Goal: Information Seeking & Learning: Check status

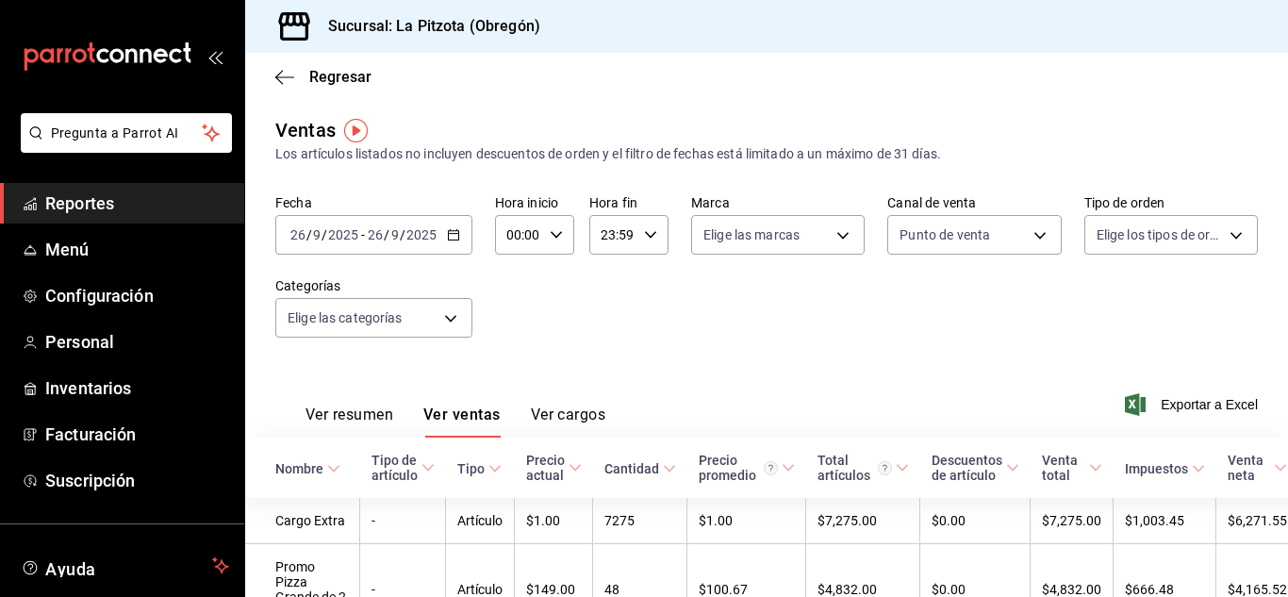
click at [300, 234] on input "26" at bounding box center [298, 234] width 17 height 15
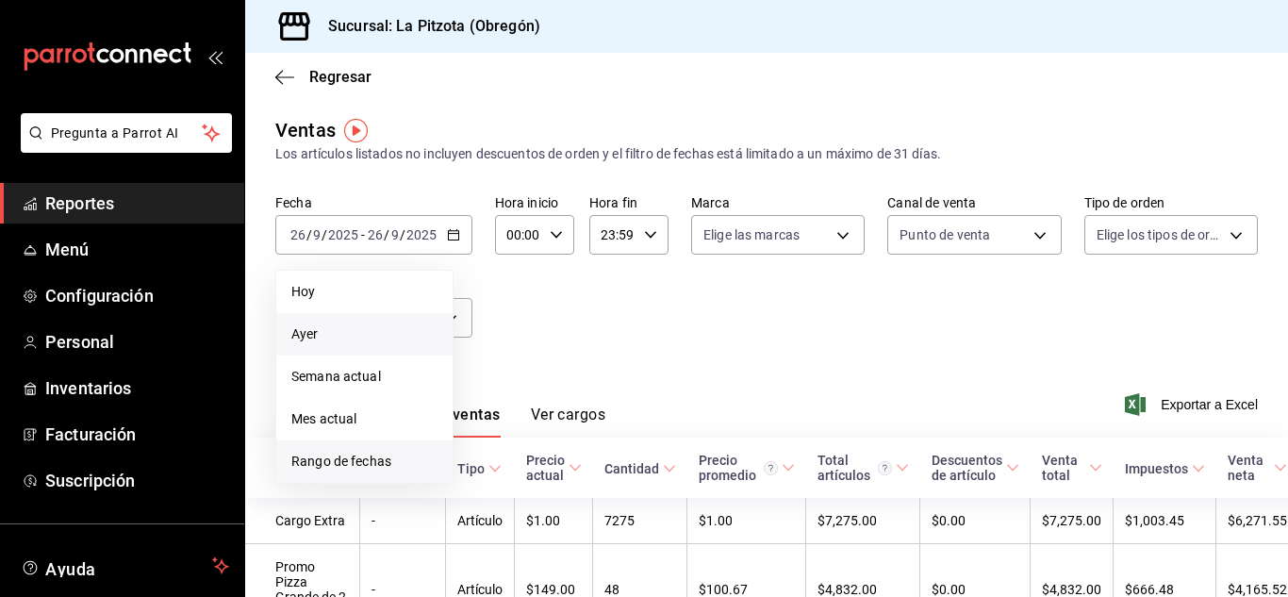
click at [353, 453] on li "Rango de fechas" at bounding box center [364, 461] width 176 height 42
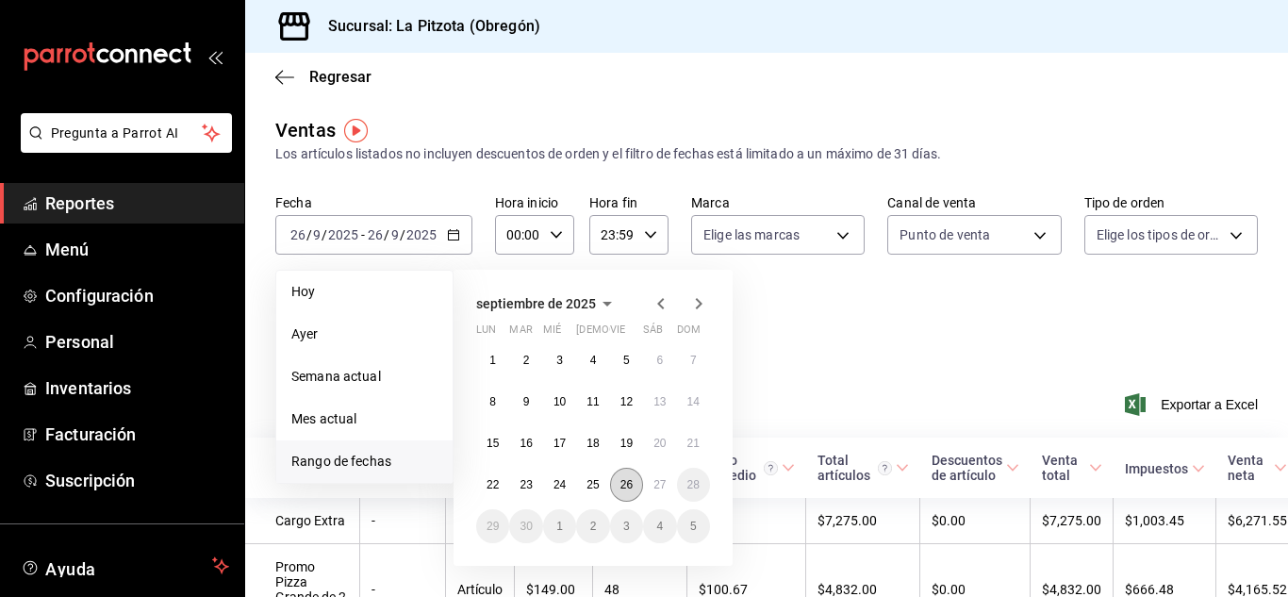
click at [631, 488] on abbr "26" at bounding box center [627, 484] width 12 height 13
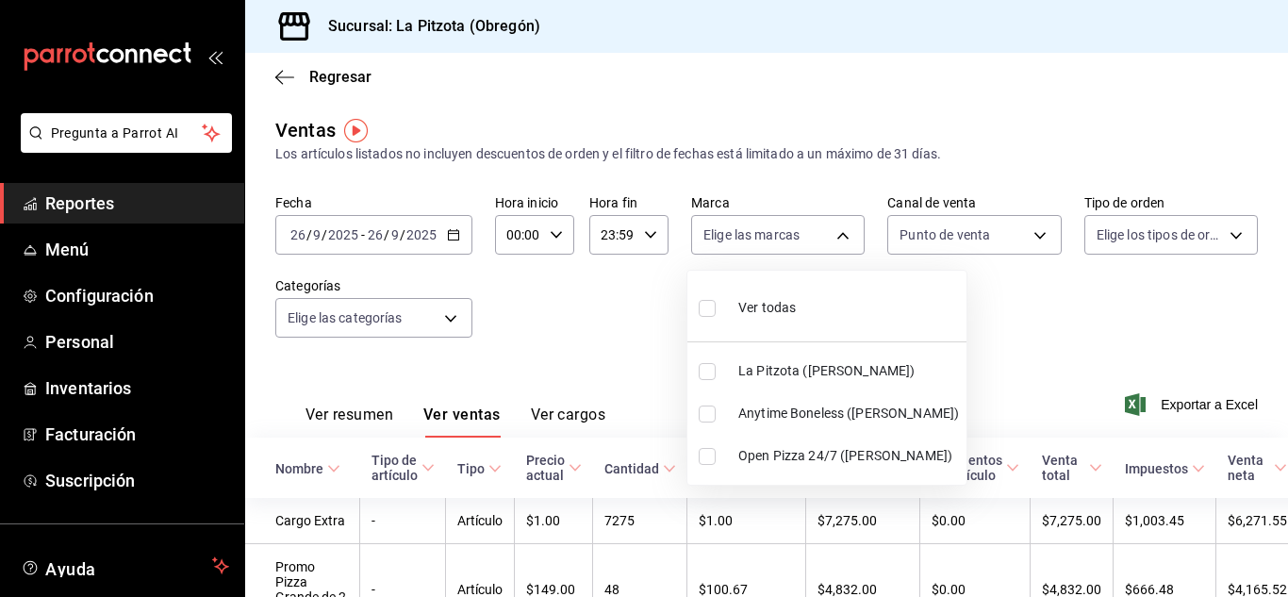
click at [794, 231] on body "Pregunta a Parrot AI Reportes Menú Configuración Personal Inventarios Facturaci…" at bounding box center [644, 298] width 1288 height 597
click at [717, 407] on label at bounding box center [711, 414] width 25 height 17
click at [716, 407] on input "checkbox" at bounding box center [707, 414] width 17 height 17
checkbox input "false"
click at [706, 420] on input "checkbox" at bounding box center [707, 414] width 17 height 17
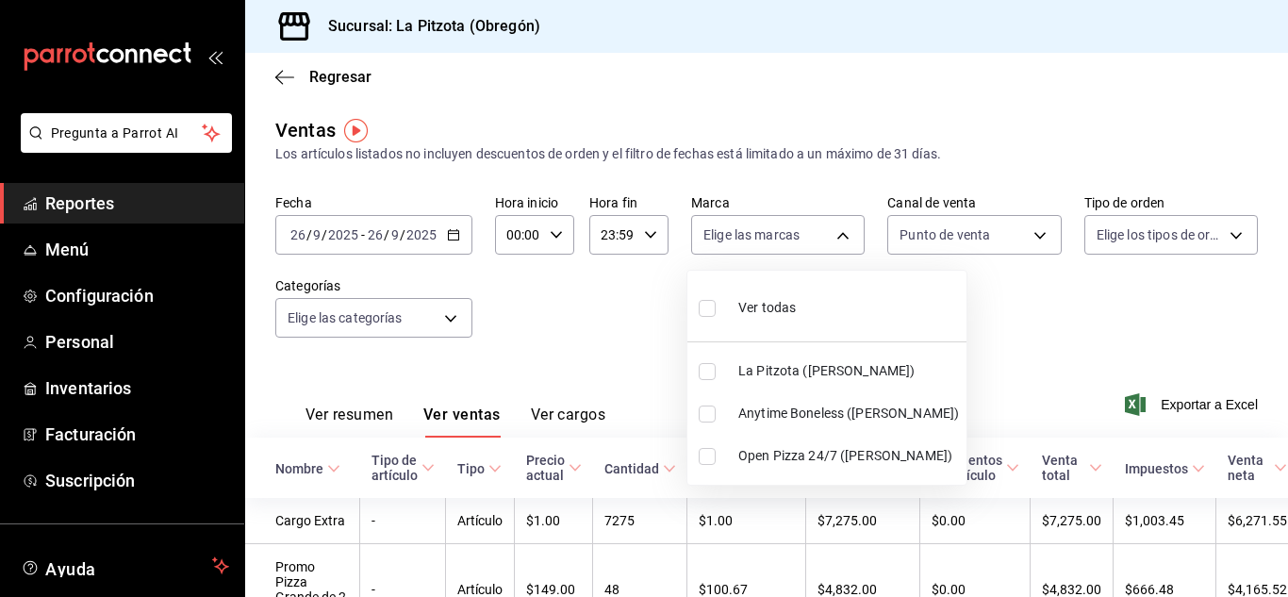
checkbox input "true"
type input "d0b15645-4641-49bc-8be3-6a792ed6583e"
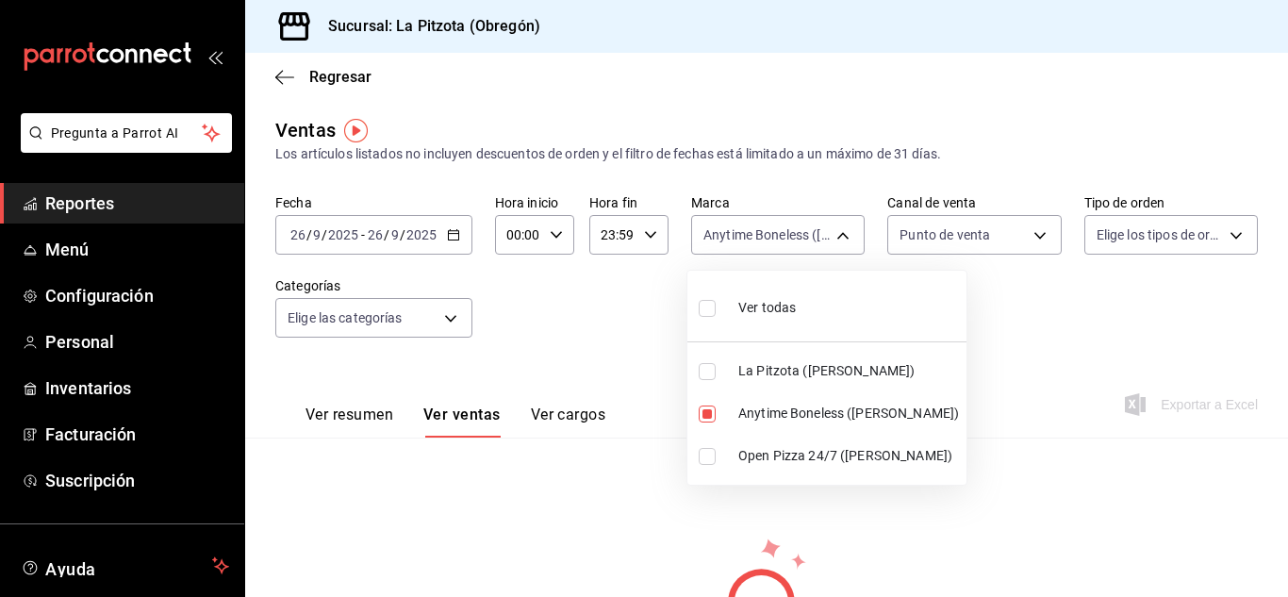
click at [367, 418] on div at bounding box center [644, 298] width 1288 height 597
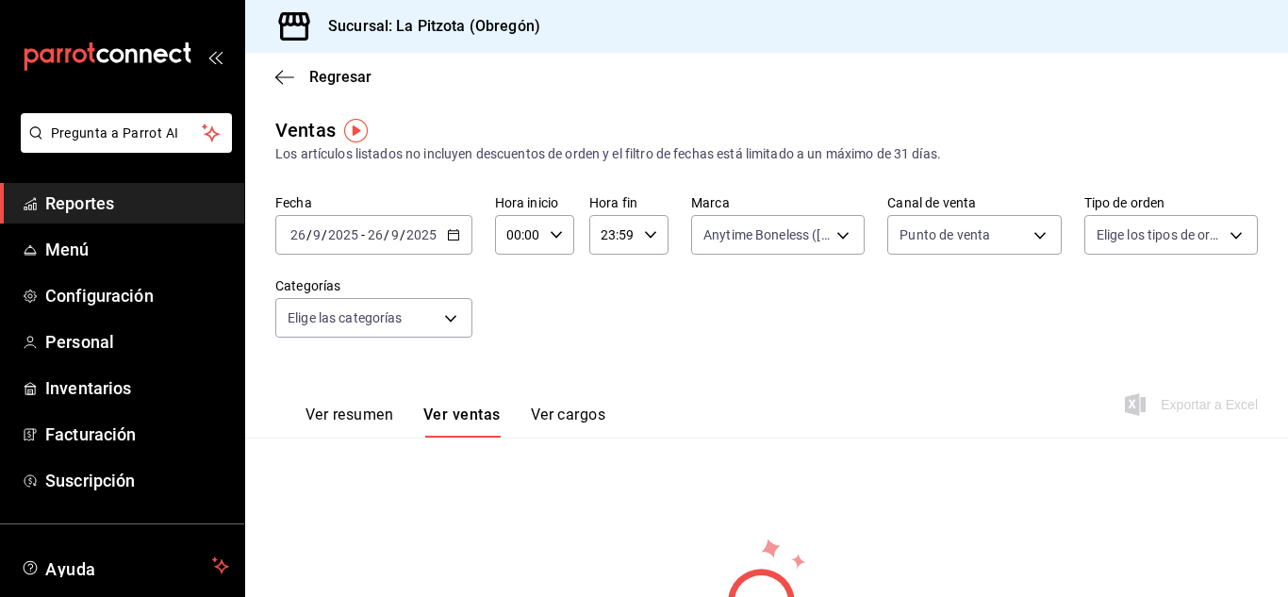
click at [367, 418] on button "Ver resumen" at bounding box center [350, 422] width 88 height 32
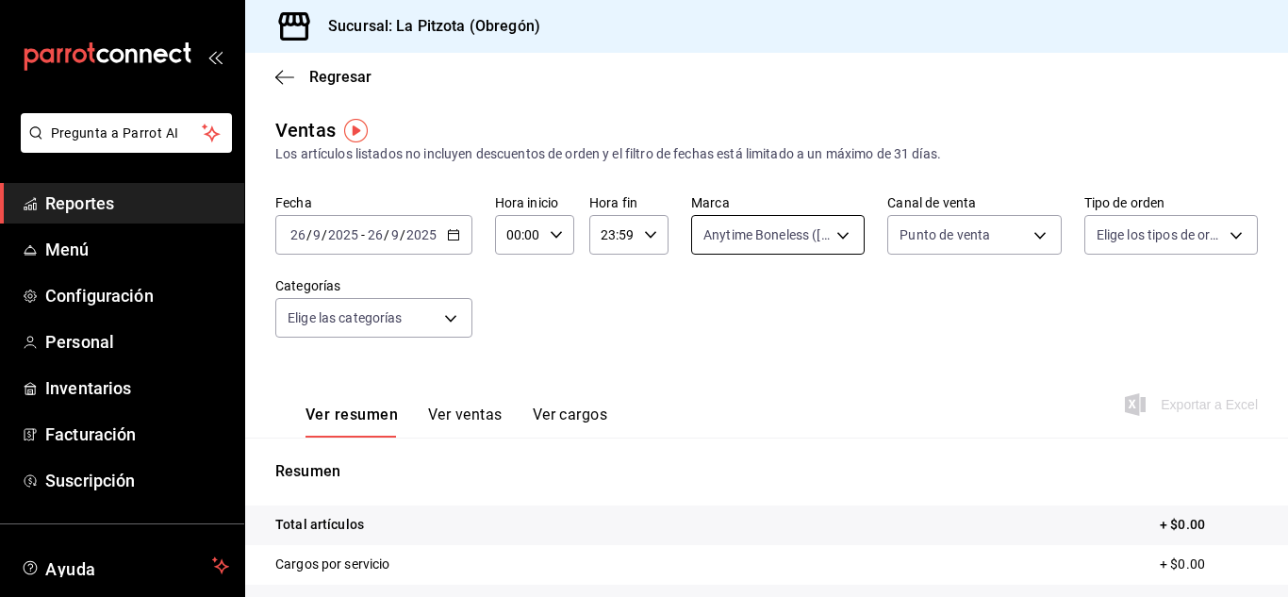
click at [778, 231] on body "Pregunta a Parrot AI Reportes Menú Configuración Personal Inventarios Facturaci…" at bounding box center [644, 298] width 1288 height 597
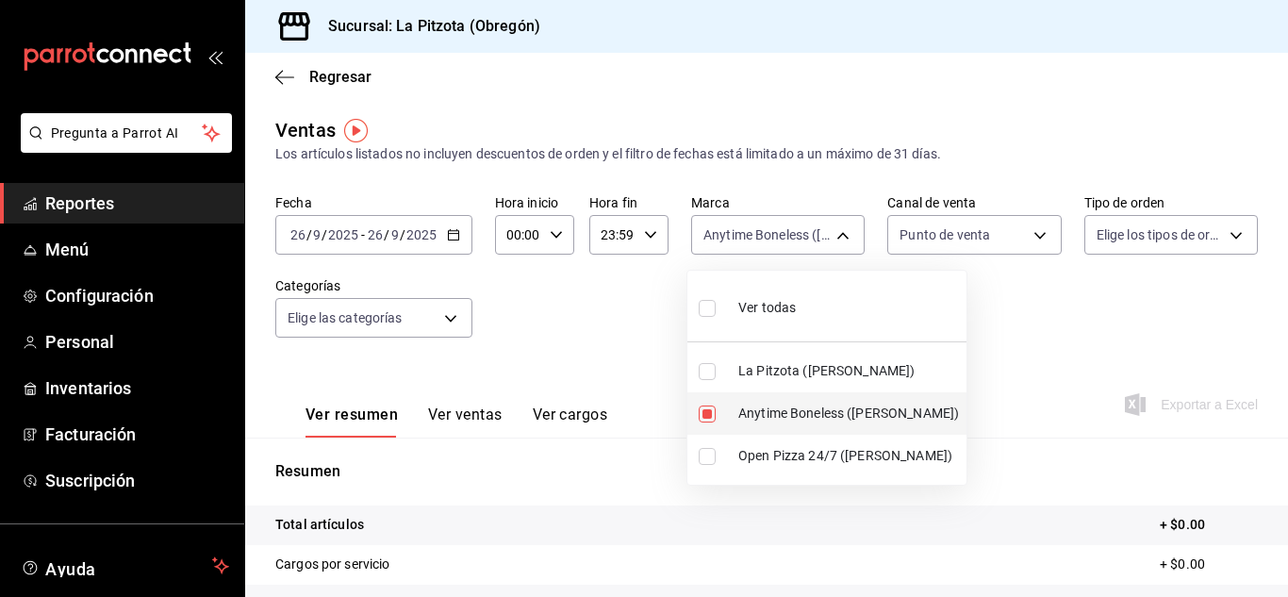
click at [707, 412] on input "checkbox" at bounding box center [707, 414] width 17 height 17
checkbox input "false"
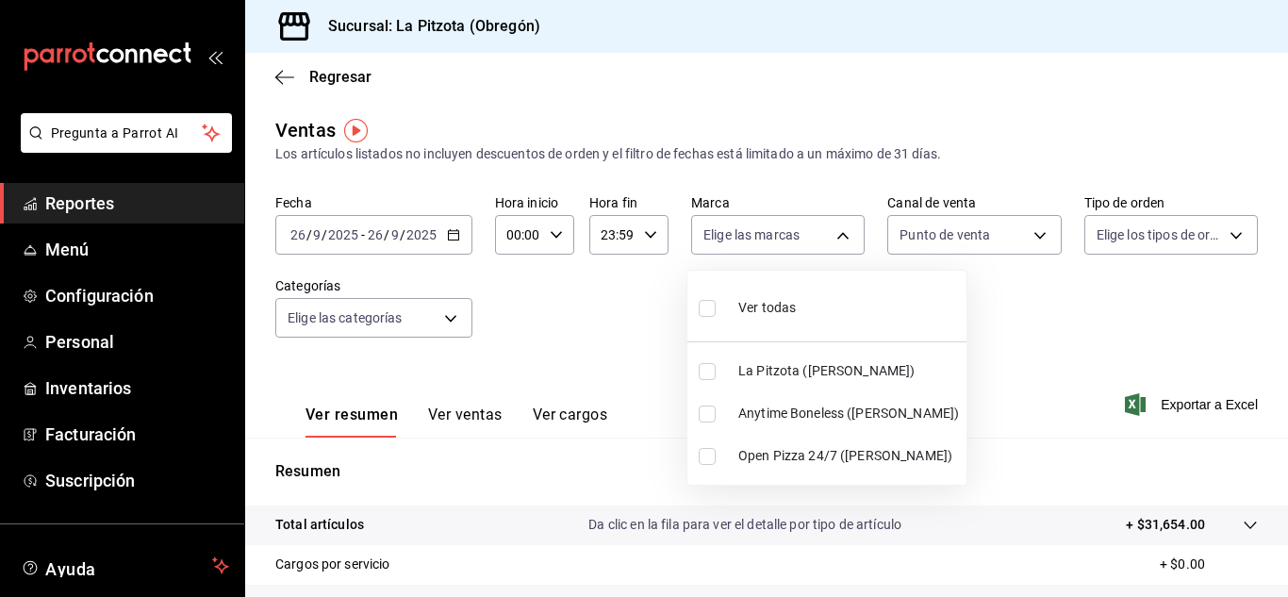
click at [709, 453] on input "checkbox" at bounding box center [707, 456] width 17 height 17
checkbox input "true"
type input "8f97d9a1-f00b-4323-96e2-15f6e5ebb1cd"
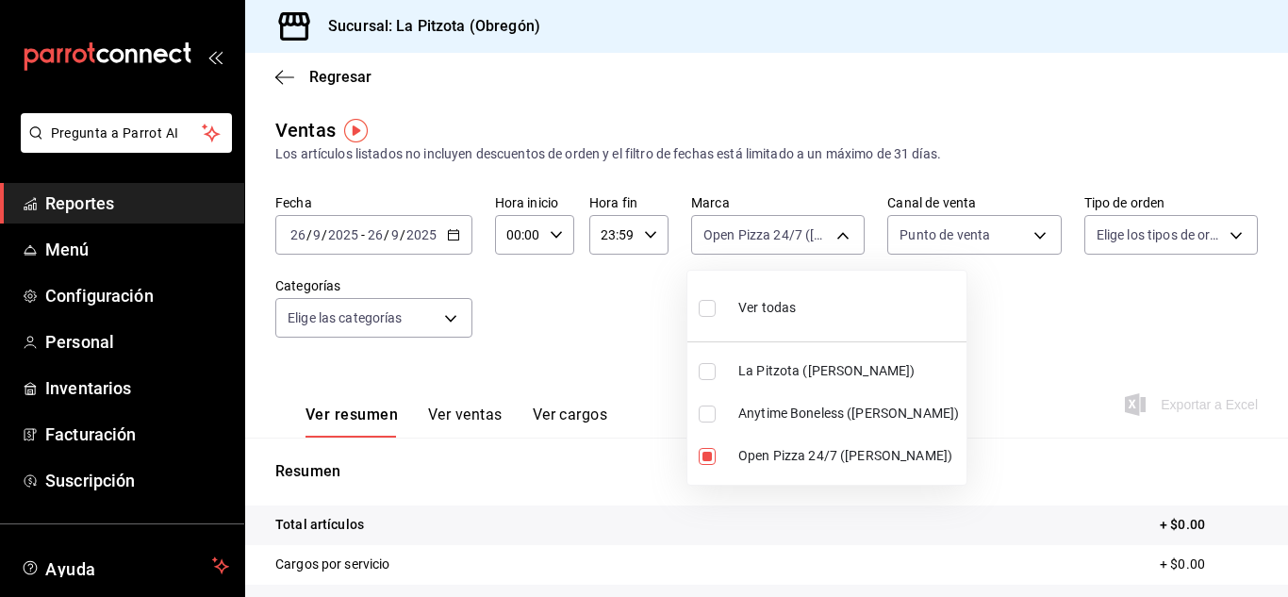
click at [930, 237] on div at bounding box center [644, 298] width 1288 height 597
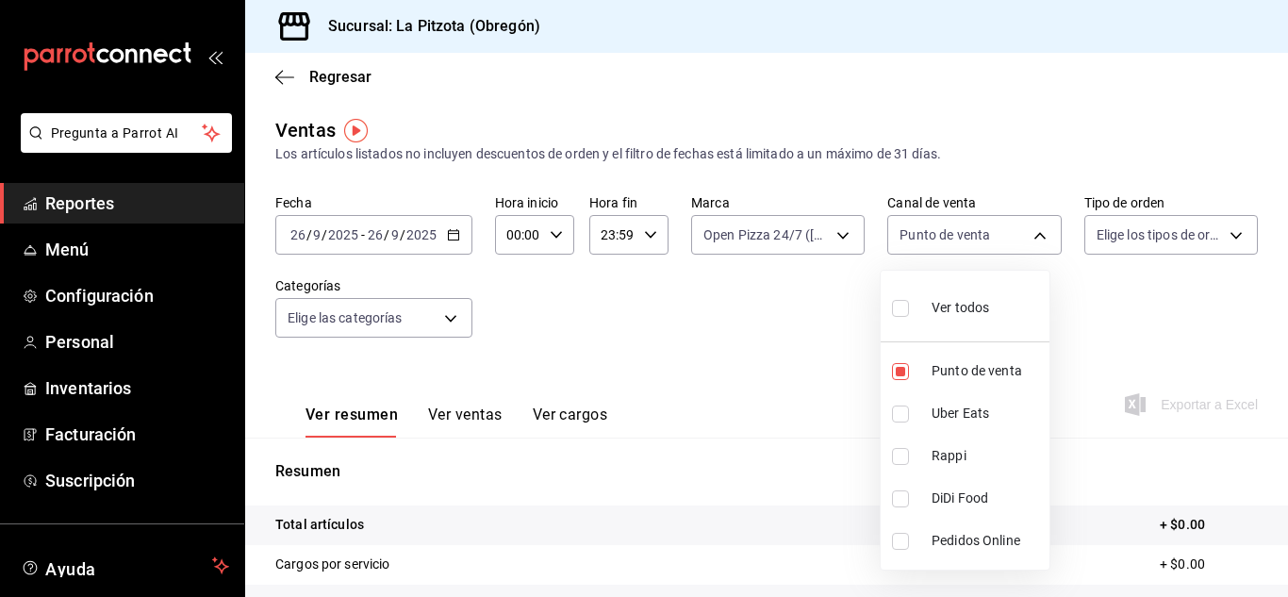
click at [930, 237] on body "Pregunta a Parrot AI Reportes Menú Configuración Personal Inventarios Facturaci…" at bounding box center [644, 298] width 1288 height 597
click at [902, 375] on input "checkbox" at bounding box center [900, 371] width 17 height 17
checkbox input "false"
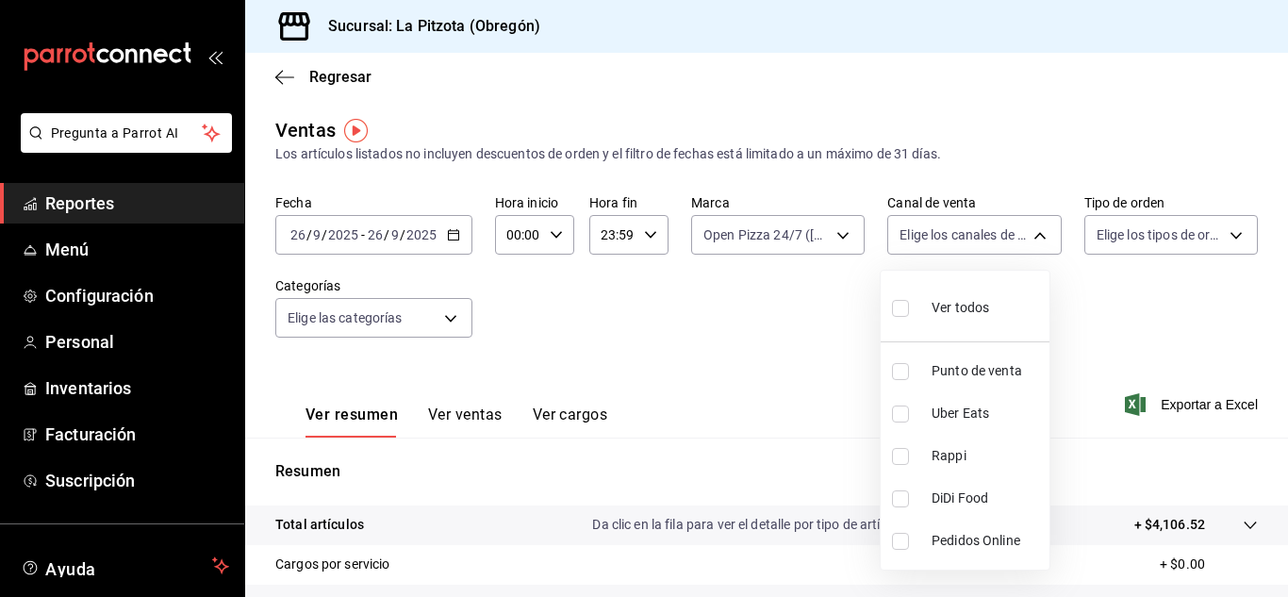
click at [797, 242] on div at bounding box center [644, 298] width 1288 height 597
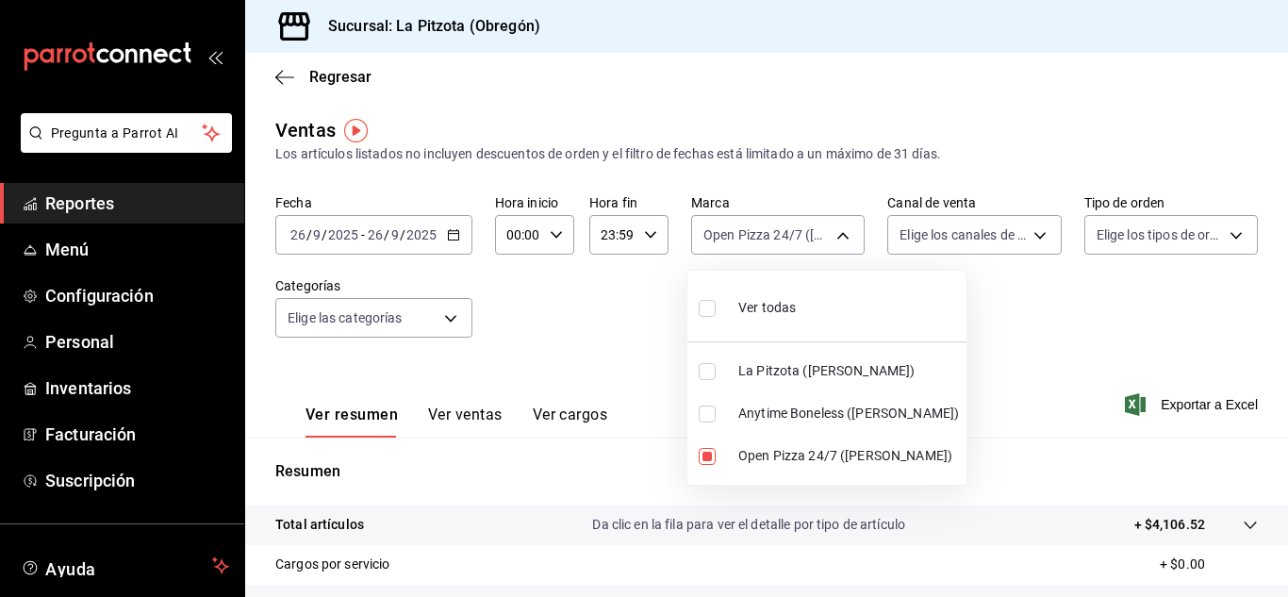
click at [797, 242] on body "Pregunta a Parrot AI Reportes Menú Configuración Personal Inventarios Facturaci…" at bounding box center [644, 298] width 1288 height 597
click at [714, 451] on input "checkbox" at bounding box center [707, 456] width 17 height 17
checkbox input "false"
click at [715, 417] on input "checkbox" at bounding box center [707, 414] width 17 height 17
checkbox input "true"
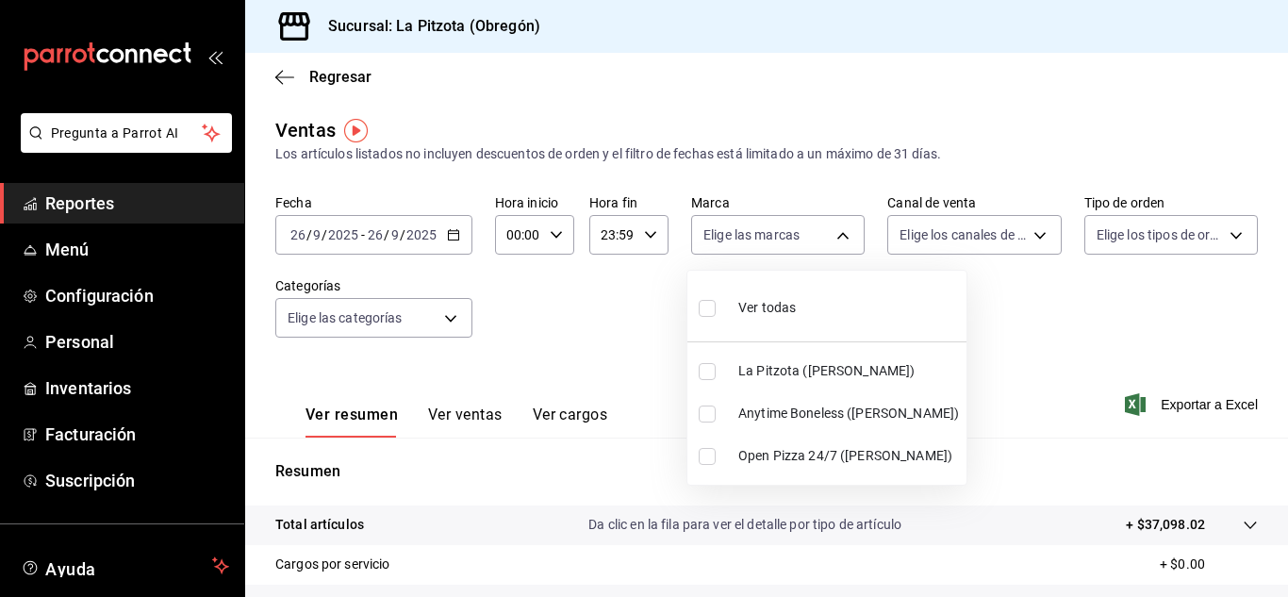
type input "d0b15645-4641-49bc-8be3-6a792ed6583e"
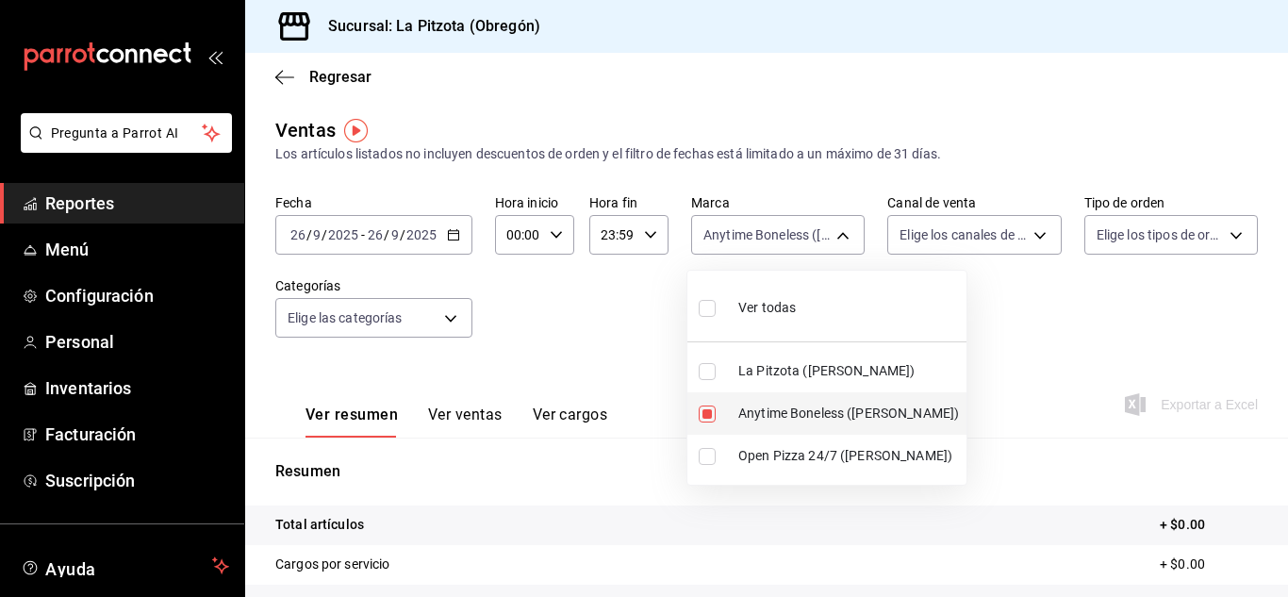
click at [710, 404] on li "Anytime Boneless ([PERSON_NAME])" at bounding box center [827, 413] width 279 height 42
checkbox input "false"
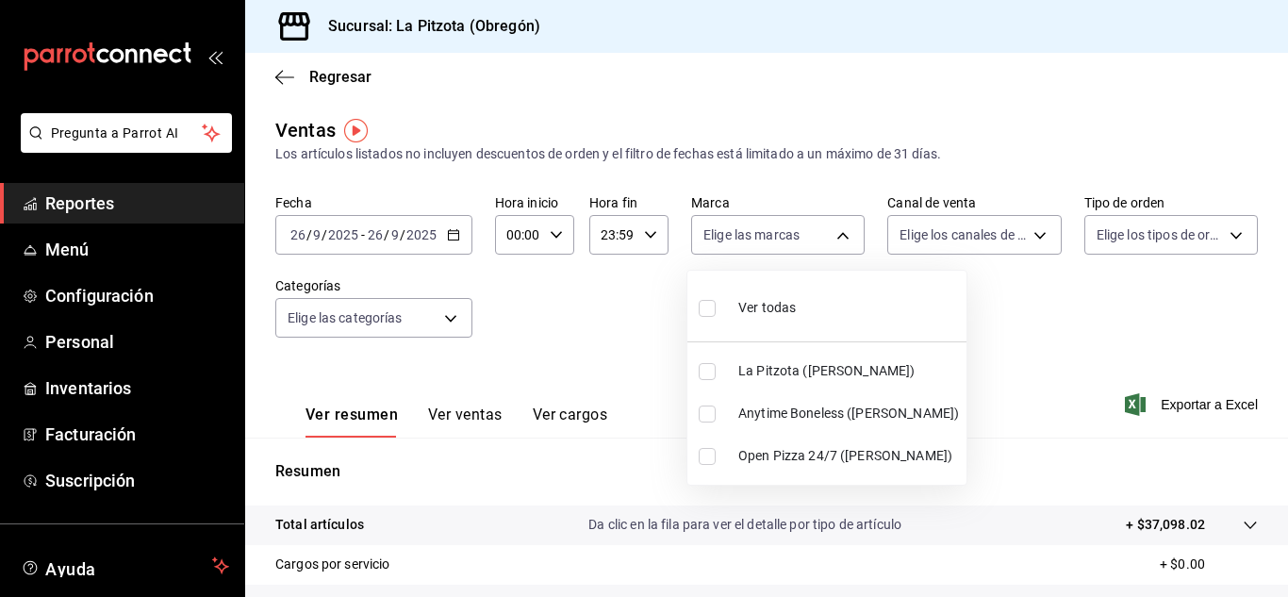
click at [702, 442] on li "Open Pizza 24/7 ([PERSON_NAME])" at bounding box center [827, 456] width 279 height 42
type input "8f97d9a1-f00b-4323-96e2-15f6e5ebb1cd"
checkbox input "true"
click at [951, 250] on div at bounding box center [644, 298] width 1288 height 597
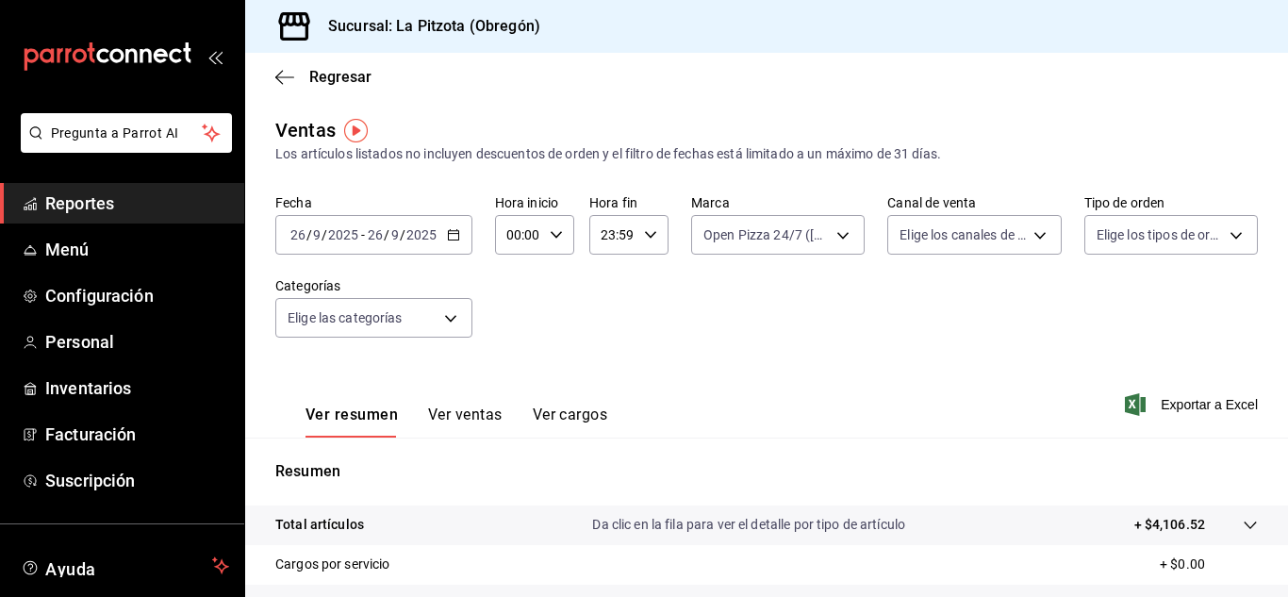
click at [948, 251] on body "Pregunta a Parrot AI Reportes Menú Configuración Personal Inventarios Facturaci…" at bounding box center [644, 298] width 1288 height 597
click at [899, 450] on input "checkbox" at bounding box center [900, 456] width 17 height 17
checkbox input "true"
type input "RAPPI"
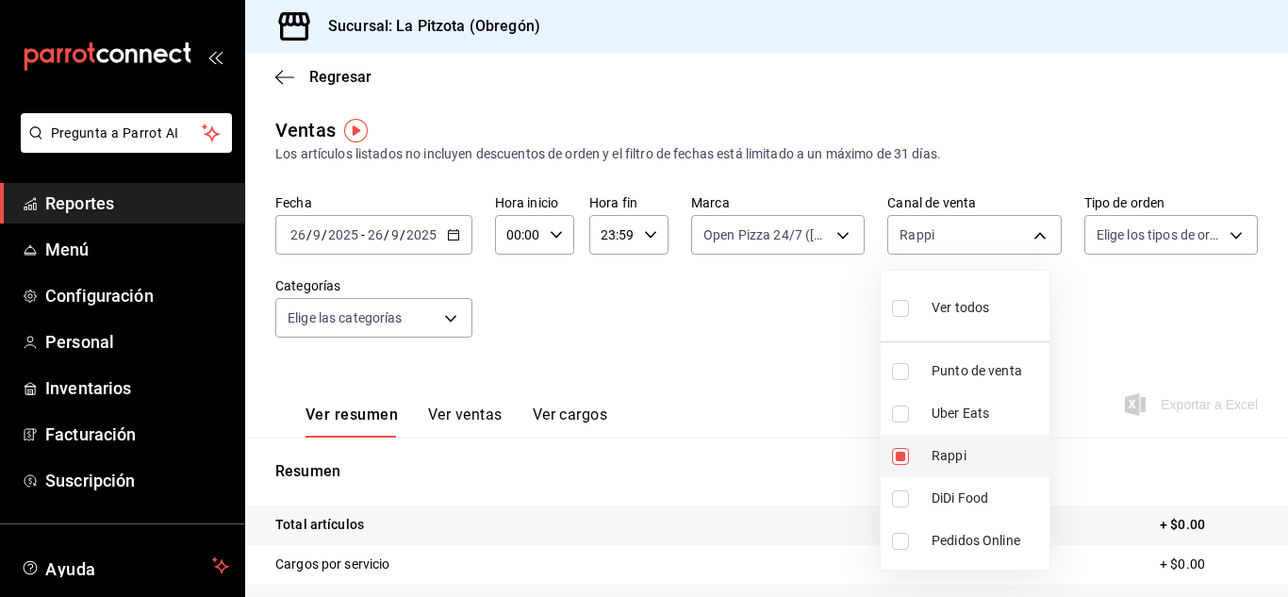
click at [892, 456] on input "checkbox" at bounding box center [900, 456] width 17 height 17
checkbox input "false"
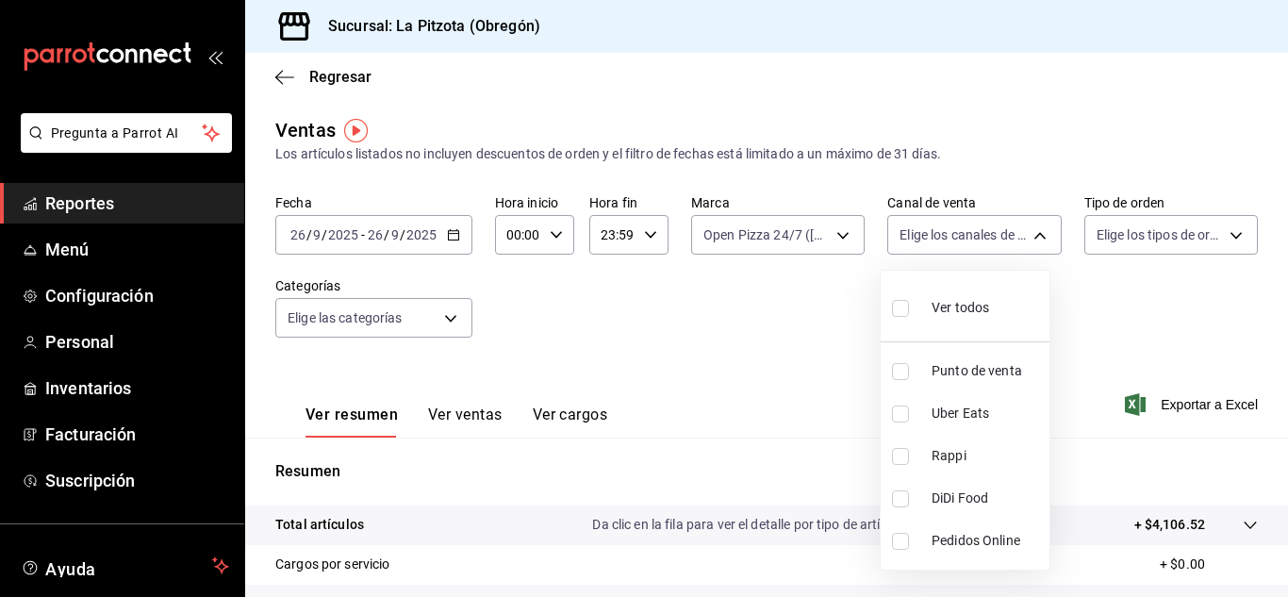
click at [903, 490] on input "checkbox" at bounding box center [900, 498] width 17 height 17
checkbox input "true"
type input "DIDI_FOOD"
click at [903, 490] on input "checkbox" at bounding box center [900, 498] width 17 height 17
checkbox input "false"
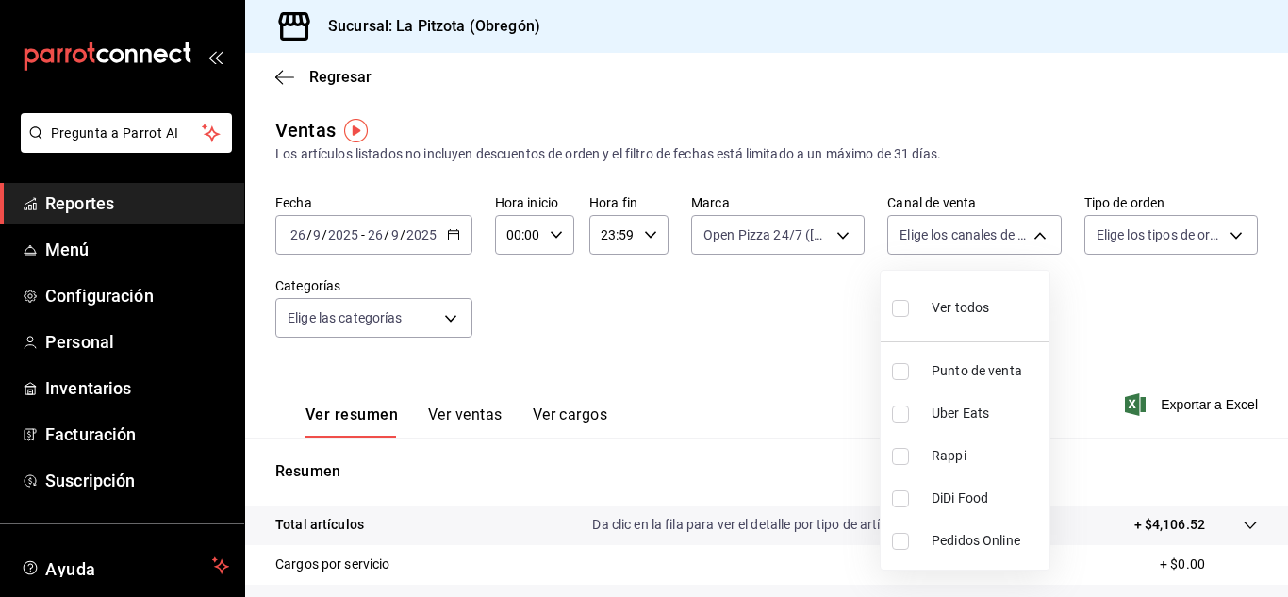
click at [922, 238] on div at bounding box center [644, 298] width 1288 height 597
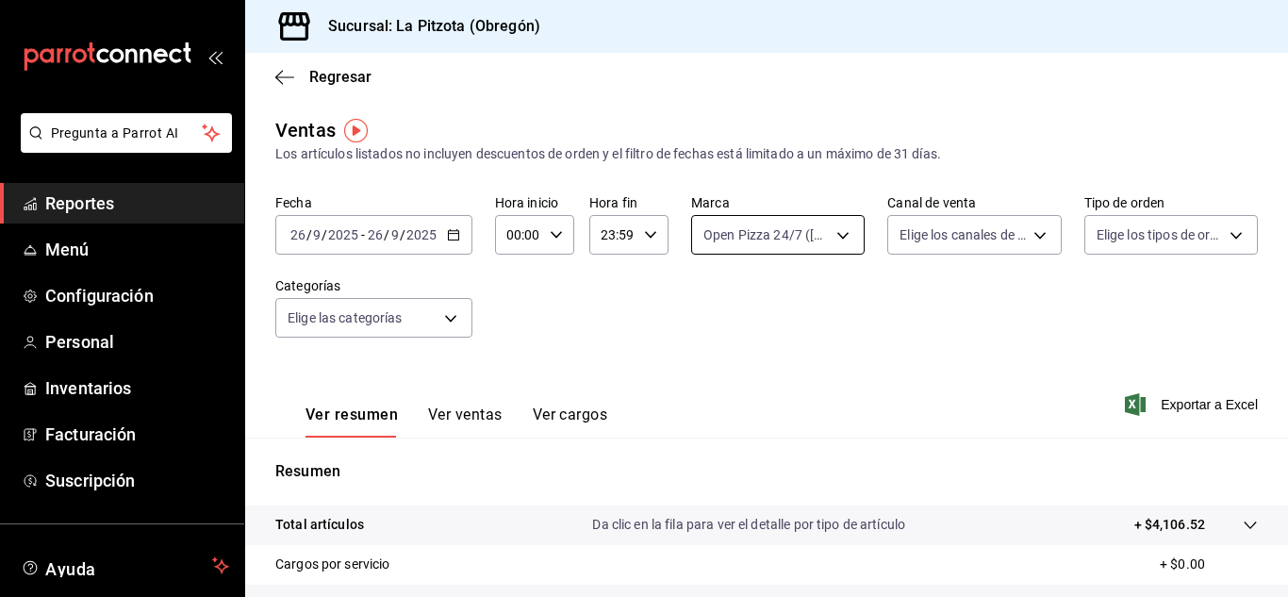
click at [805, 250] on body "Pregunta a Parrot AI Reportes Menú Configuración Personal Inventarios Facturaci…" at bounding box center [644, 298] width 1288 height 597
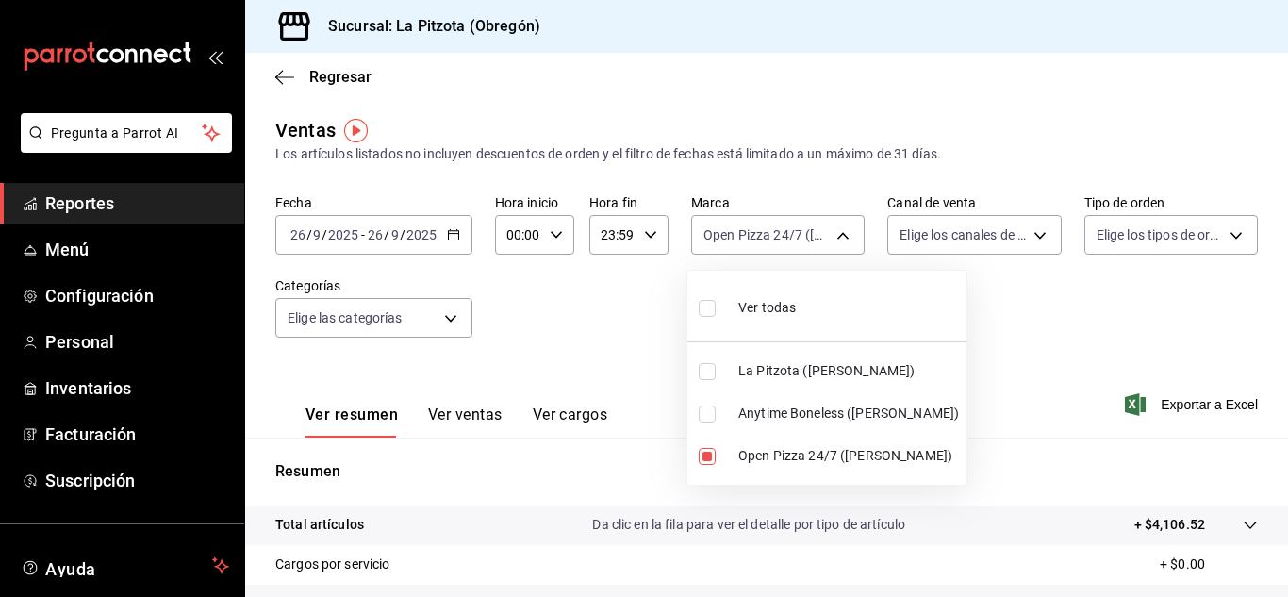
drag, startPoint x: 707, startPoint y: 451, endPoint x: 764, endPoint y: 424, distance: 62.4
click at [707, 455] on input "checkbox" at bounding box center [707, 456] width 17 height 17
checkbox input "false"
click at [983, 256] on div at bounding box center [644, 298] width 1288 height 597
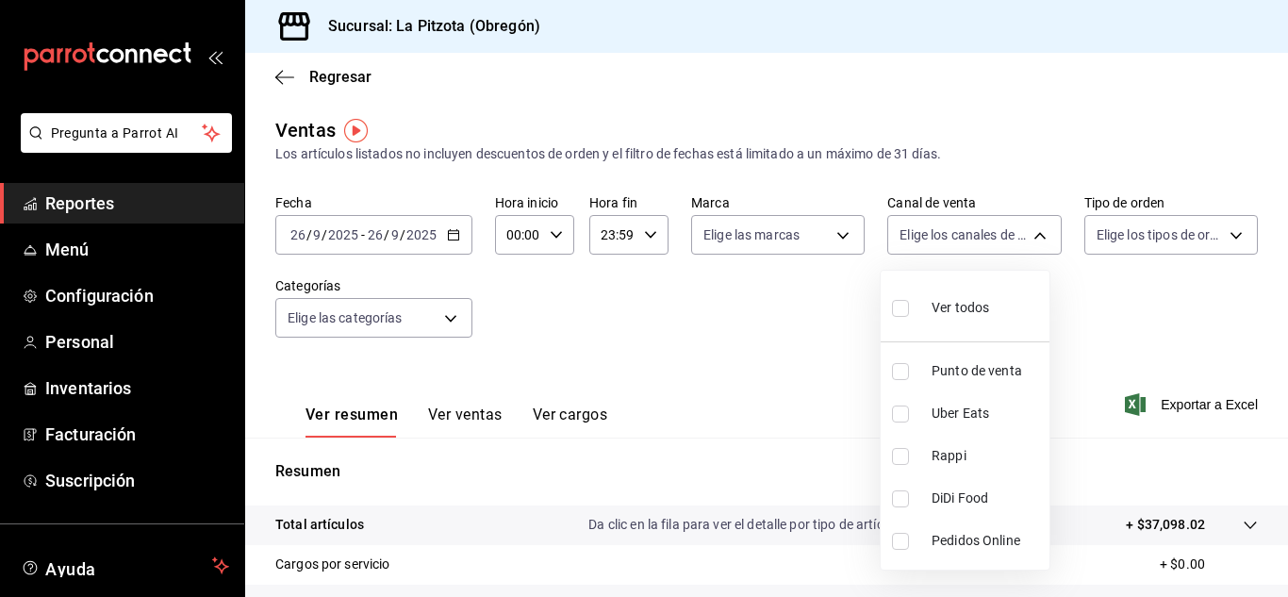
click at [979, 251] on body "Pregunta a Parrot AI Reportes Menú Configuración Personal Inventarios Facturaci…" at bounding box center [644, 298] width 1288 height 597
click at [900, 452] on input "checkbox" at bounding box center [900, 456] width 17 height 17
checkbox input "true"
type input "RAPPI"
click at [821, 404] on div at bounding box center [644, 298] width 1288 height 597
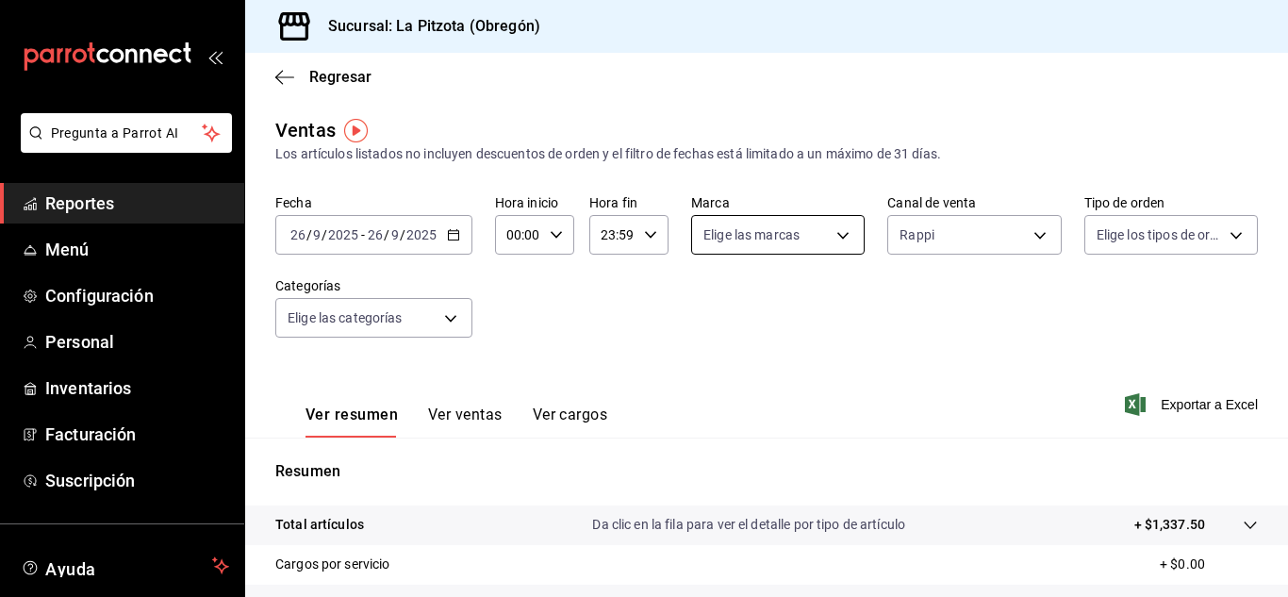
click at [754, 233] on body "Pregunta a Parrot AI Reportes Menú Configuración Personal Inventarios Facturaci…" at bounding box center [644, 298] width 1288 height 597
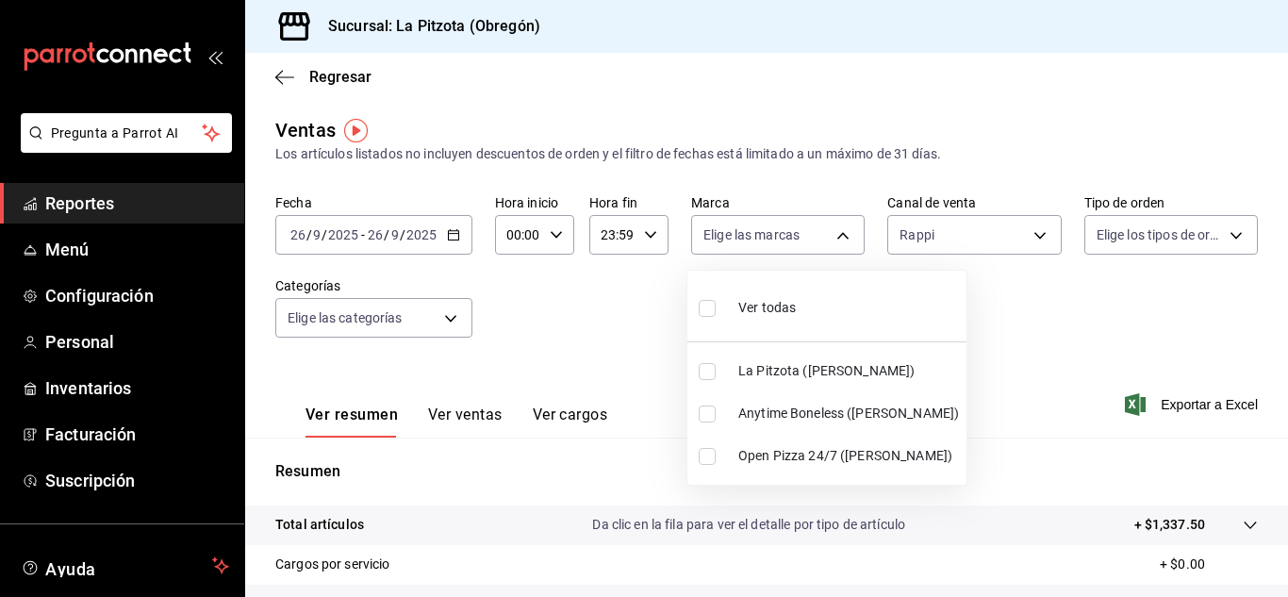
click at [926, 246] on div at bounding box center [644, 298] width 1288 height 597
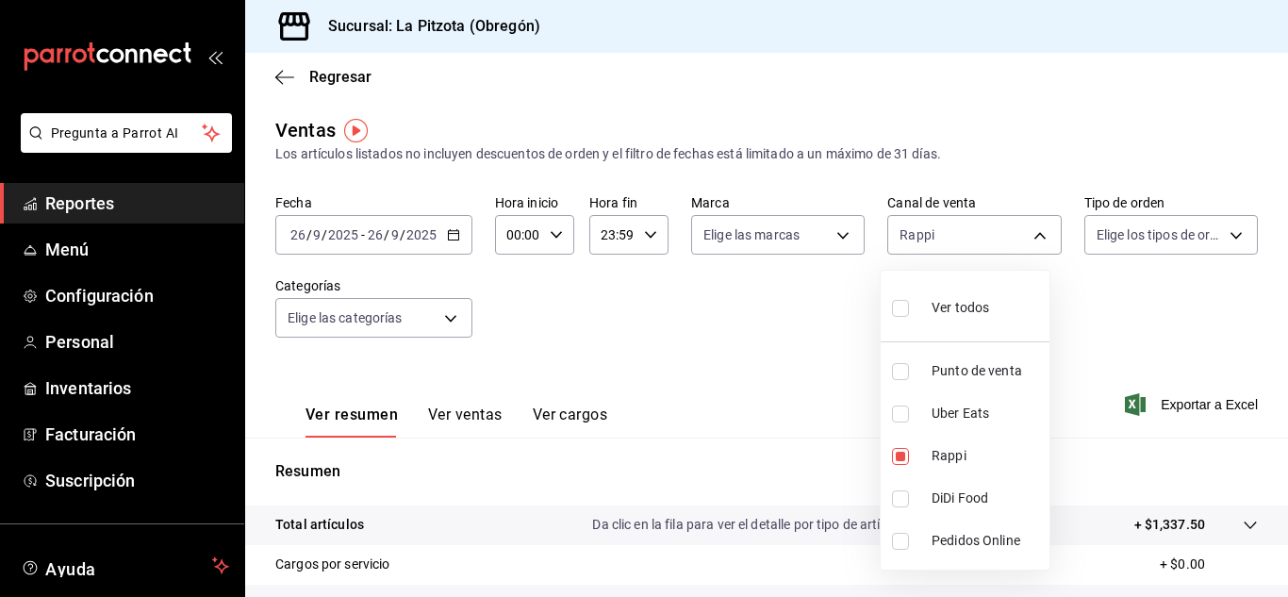
click at [926, 246] on body "Pregunta a Parrot AI Reportes Menú Configuración Personal Inventarios Facturaci…" at bounding box center [644, 298] width 1288 height 597
click at [749, 247] on div at bounding box center [644, 298] width 1288 height 597
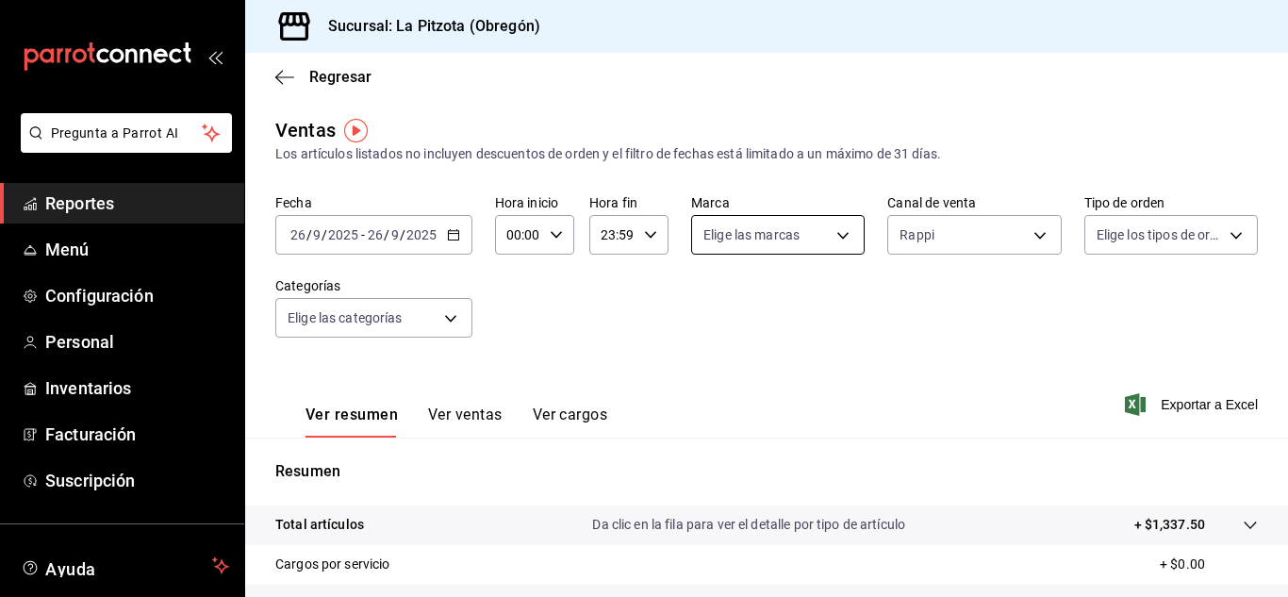
click at [738, 250] on div "Fecha [DATE] [DATE] - [DATE] [DATE] Hora inicio 00:00 Hora inicio Hora fin 23:5…" at bounding box center [766, 277] width 983 height 166
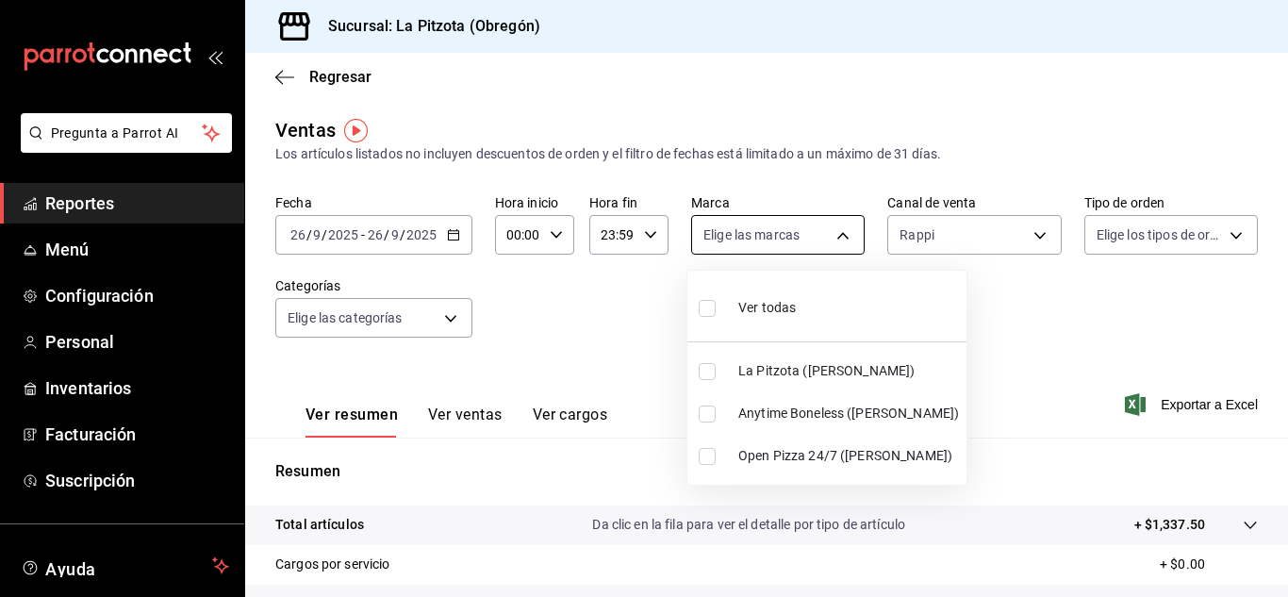
click at [731, 242] on body "Pregunta a Parrot AI Reportes Menú Configuración Personal Inventarios Facturaci…" at bounding box center [644, 298] width 1288 height 597
click at [713, 363] on input "checkbox" at bounding box center [707, 371] width 17 height 17
checkbox input "true"
type input "3722eccf-6cf2-48cd-b838-7de1340e0a71"
click at [710, 369] on input "checkbox" at bounding box center [707, 371] width 17 height 17
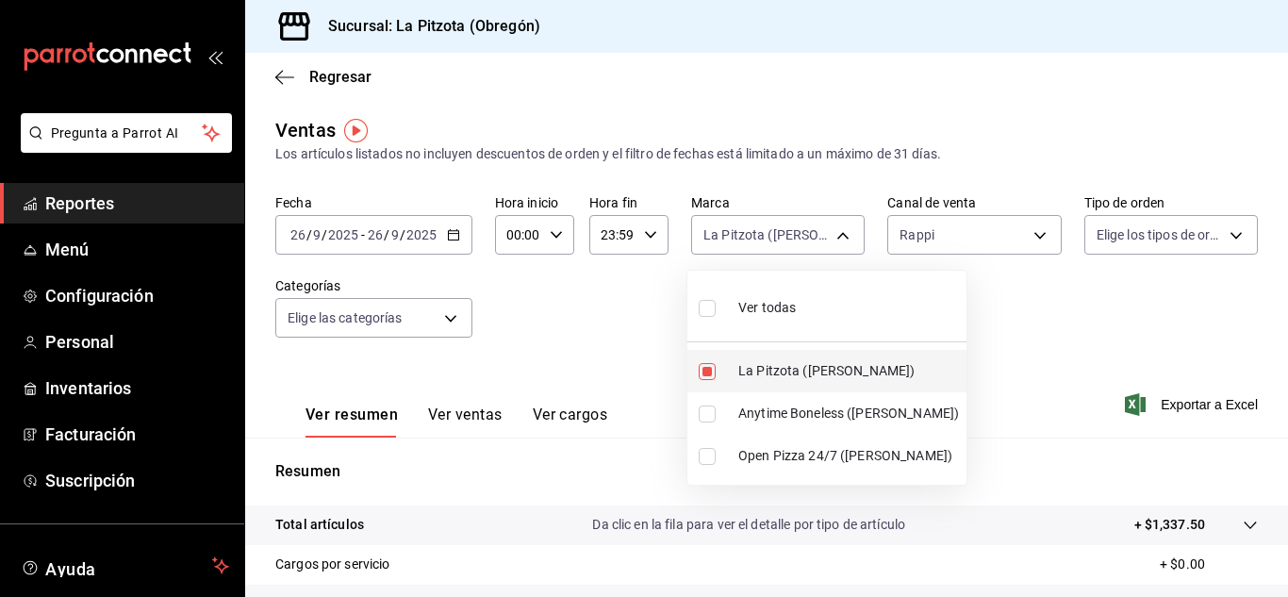
checkbox input "false"
click at [920, 247] on div at bounding box center [644, 298] width 1288 height 597
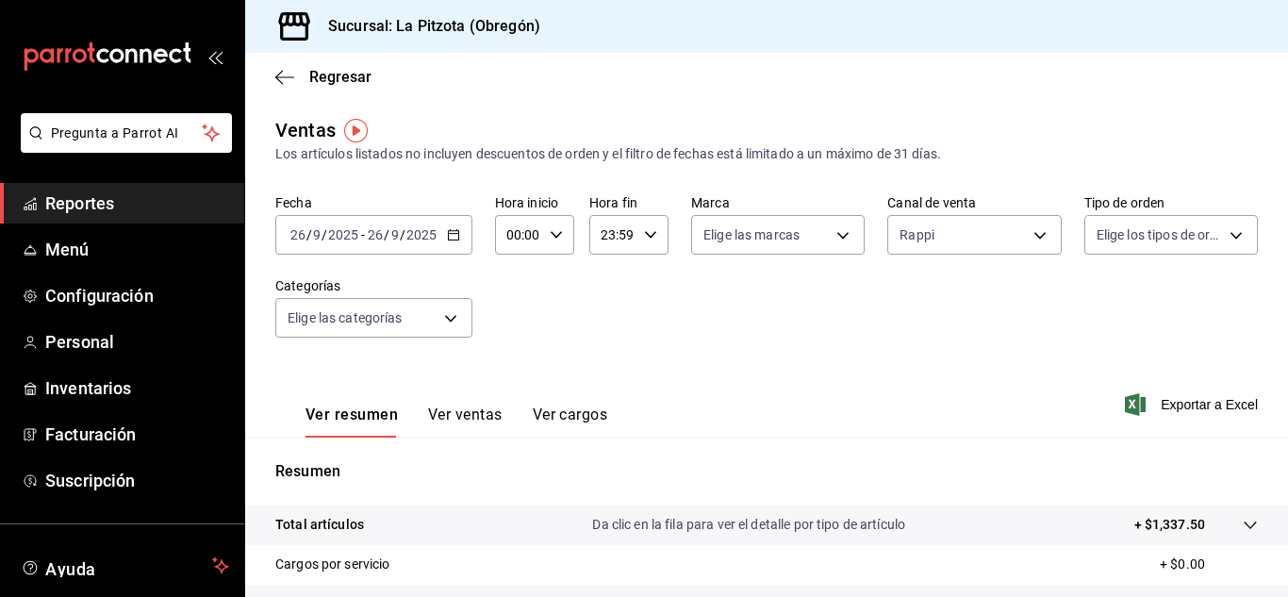
click at [920, 247] on body "Pregunta a Parrot AI Reportes Menú Configuración Personal Inventarios Facturaci…" at bounding box center [644, 298] width 1288 height 597
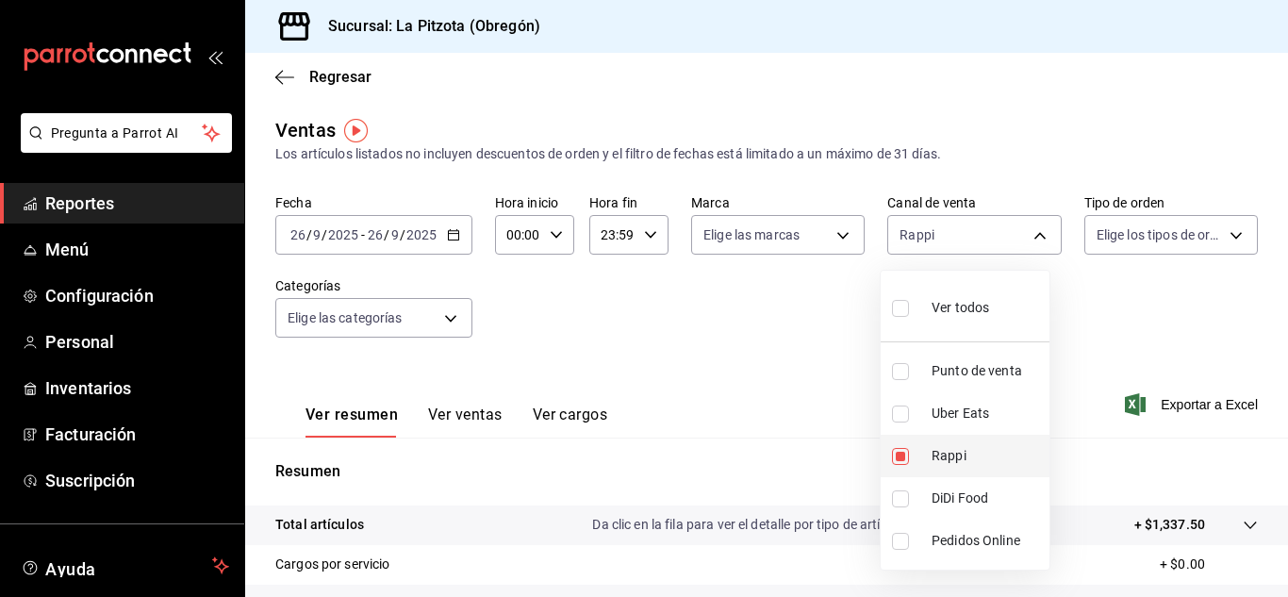
click at [895, 449] on input "checkbox" at bounding box center [900, 456] width 17 height 17
checkbox input "false"
click at [894, 378] on input "checkbox" at bounding box center [900, 371] width 17 height 17
checkbox input "true"
type input "PARROT"
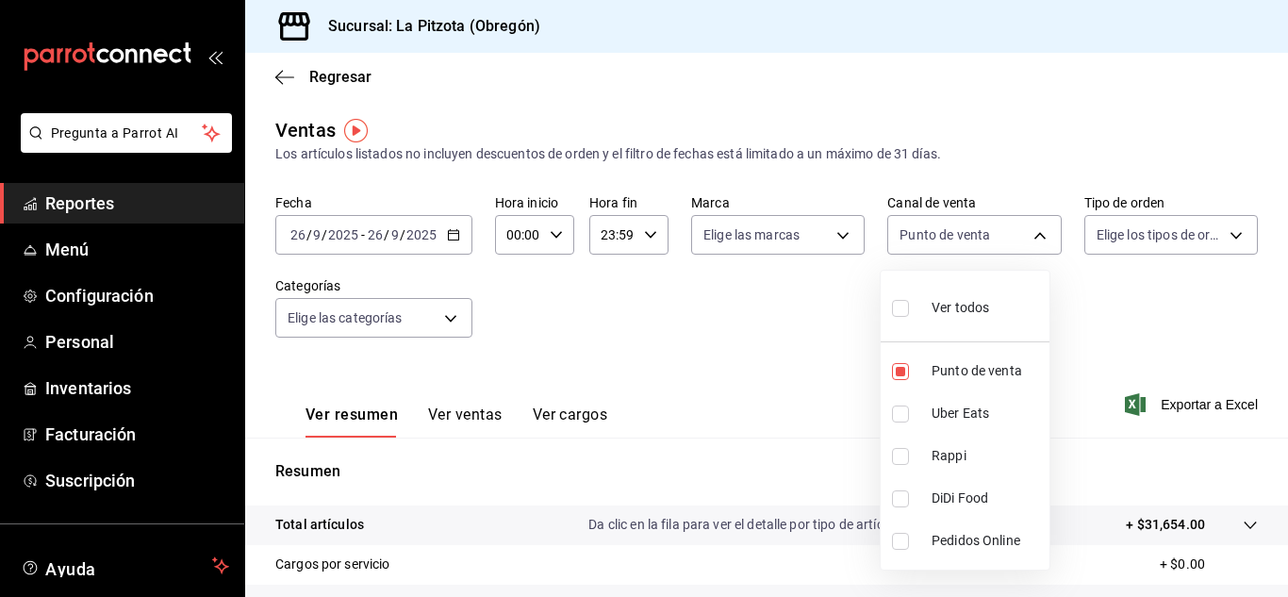
click at [701, 314] on div at bounding box center [644, 298] width 1288 height 597
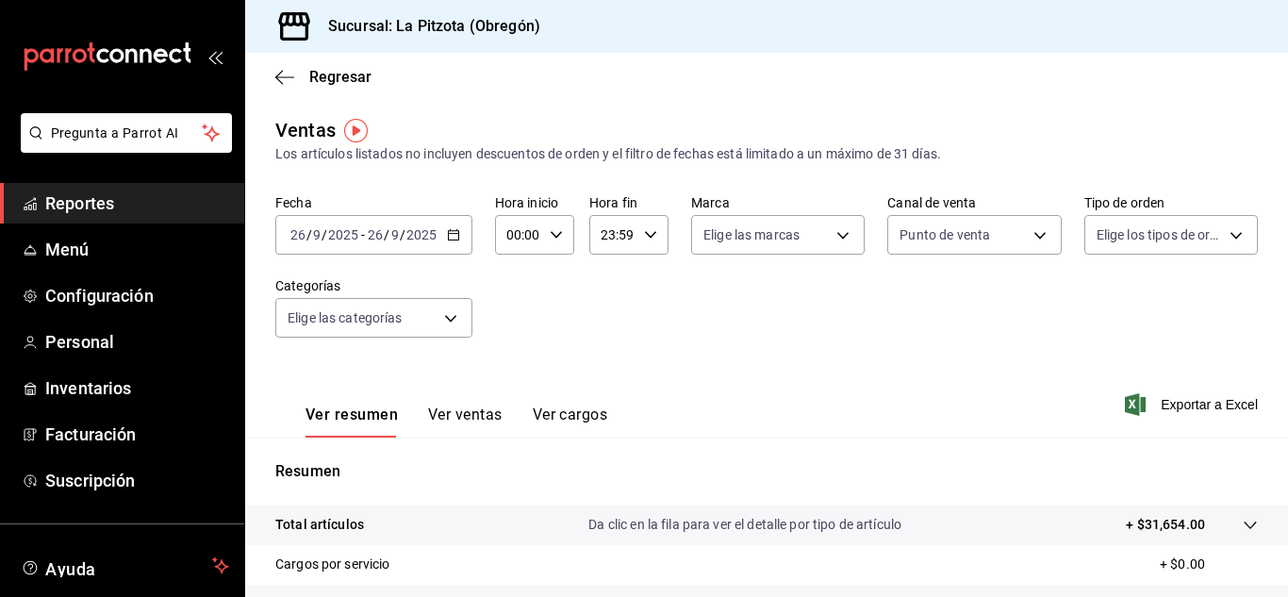
click at [499, 401] on div "Ver resumen Ver ventas Ver cargos" at bounding box center [441, 410] width 332 height 55
click at [491, 412] on button "Ver ventas" at bounding box center [465, 422] width 75 height 32
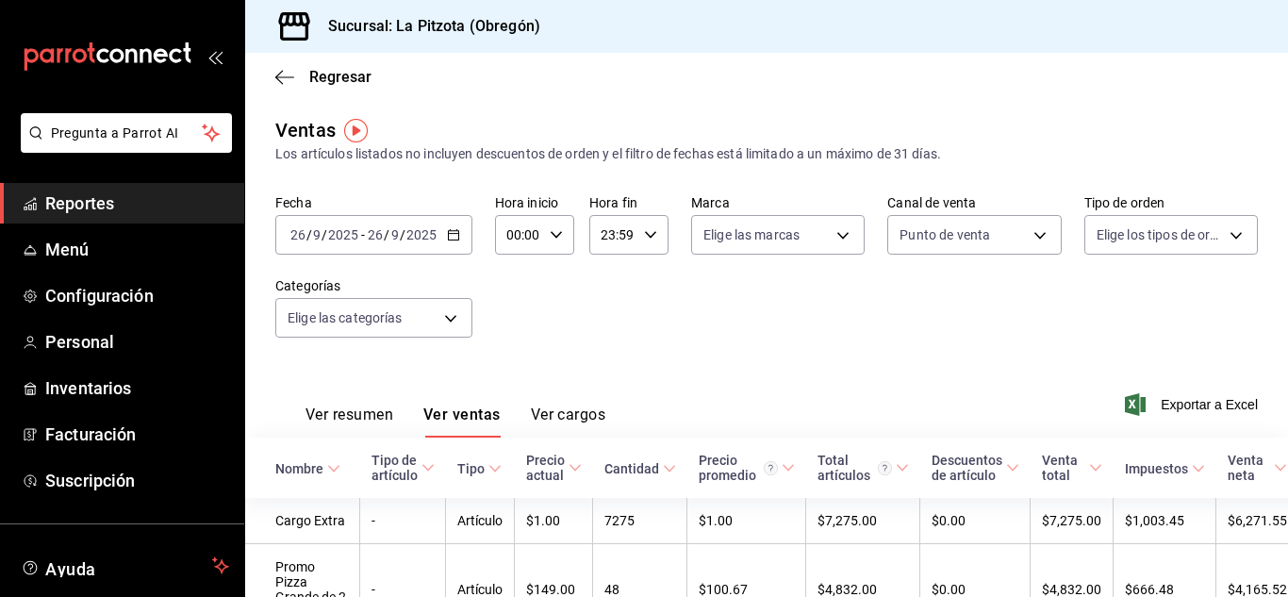
click at [388, 407] on button "Ver resumen" at bounding box center [350, 422] width 88 height 32
